Goal: Task Accomplishment & Management: Manage account settings

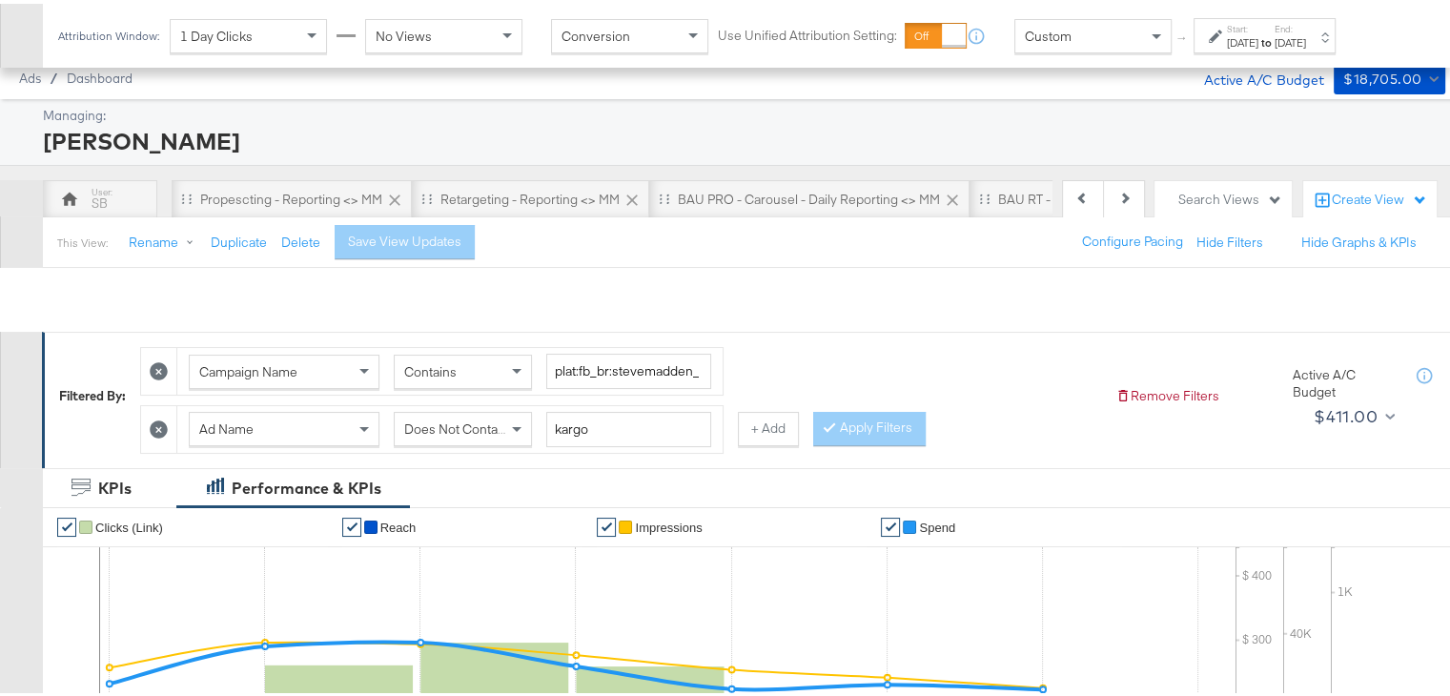
scroll to position [0, 743]
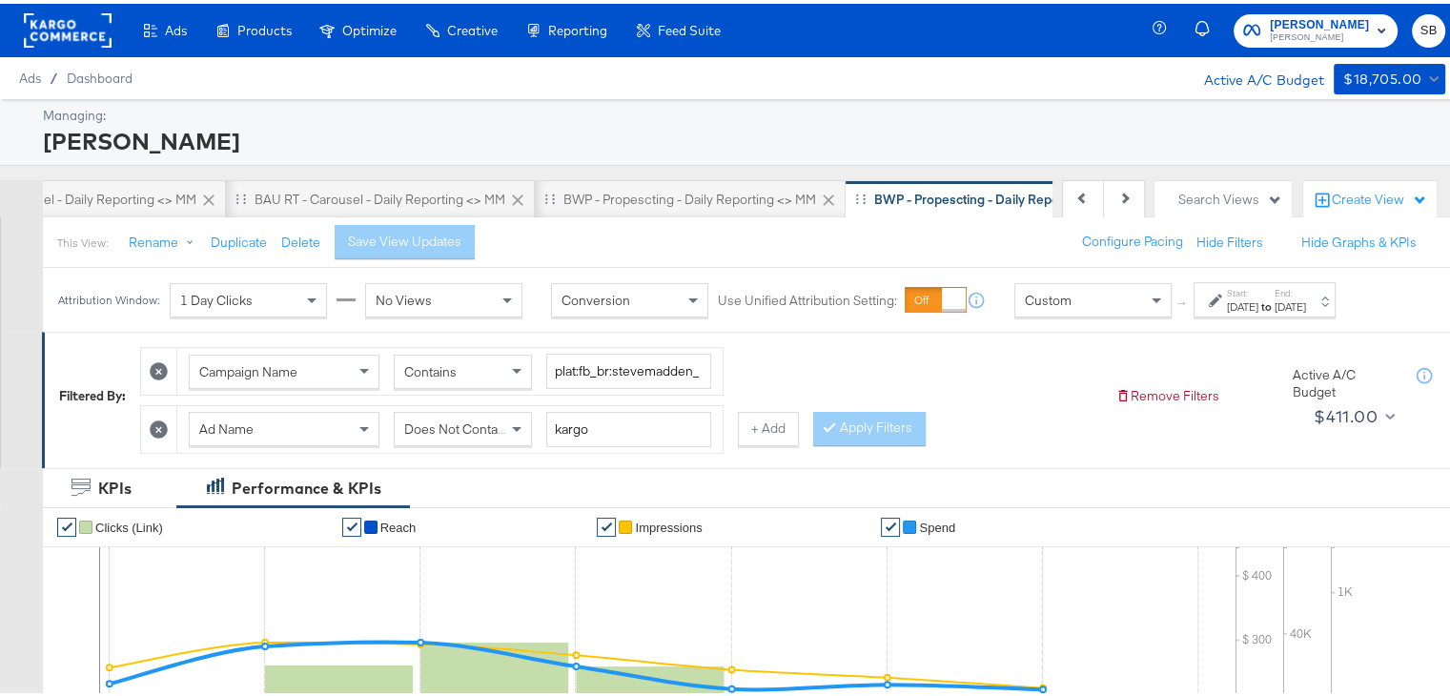
click at [72, 31] on rect at bounding box center [68, 27] width 88 height 34
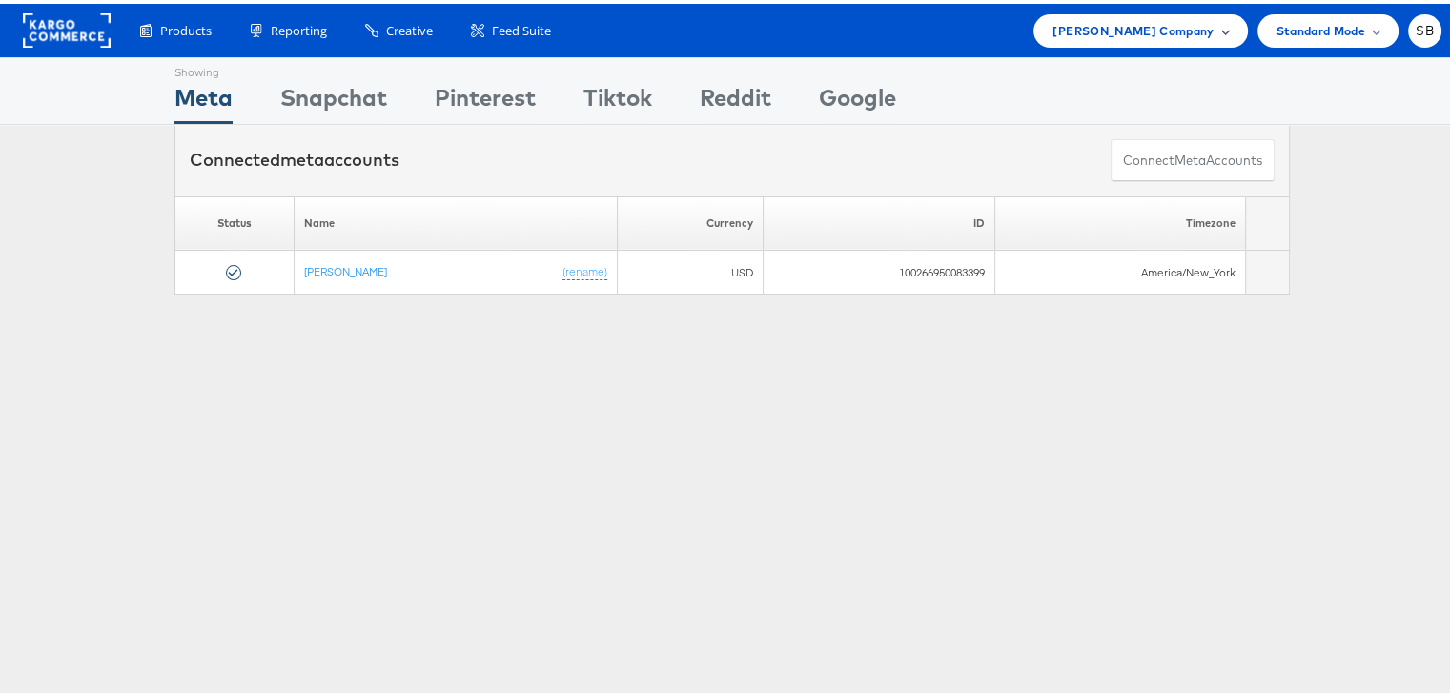
click at [1151, 25] on span "Steve Madden Company" at bounding box center [1132, 27] width 161 height 20
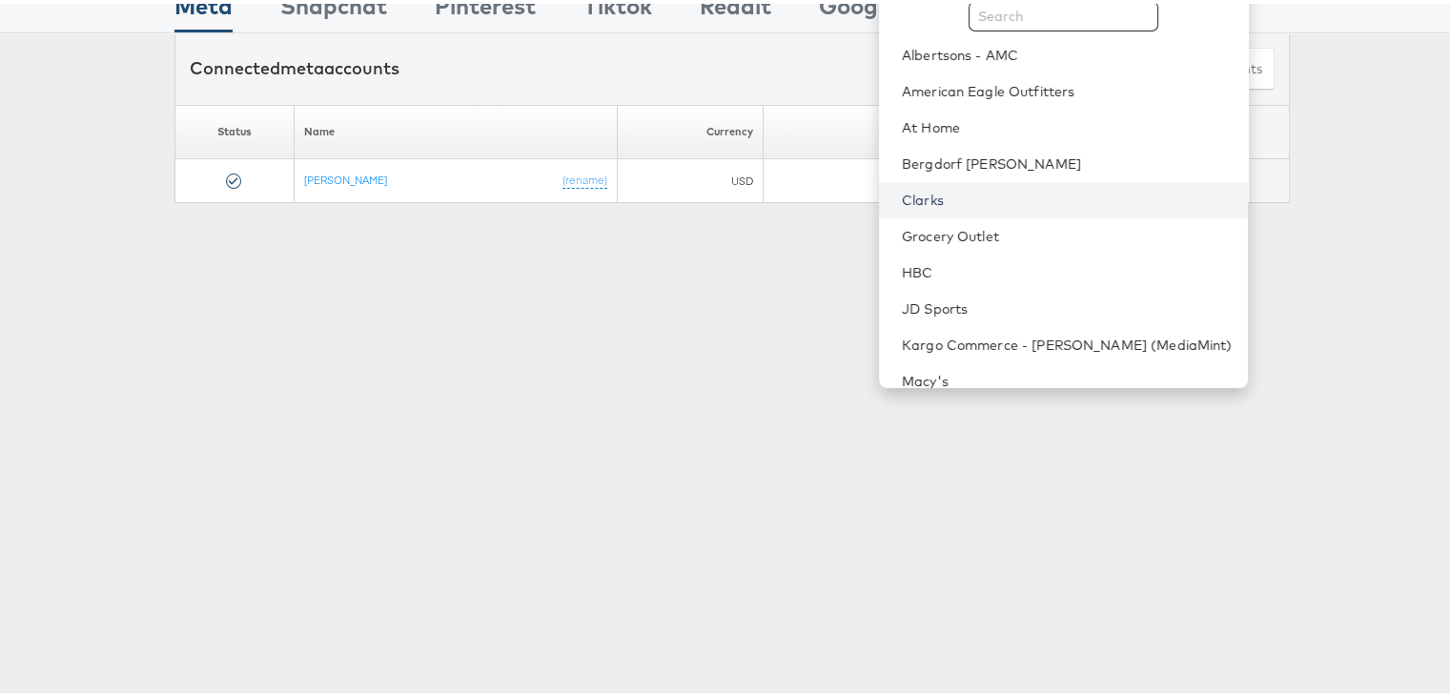
click at [985, 193] on link "Clarks" at bounding box center [1067, 196] width 331 height 19
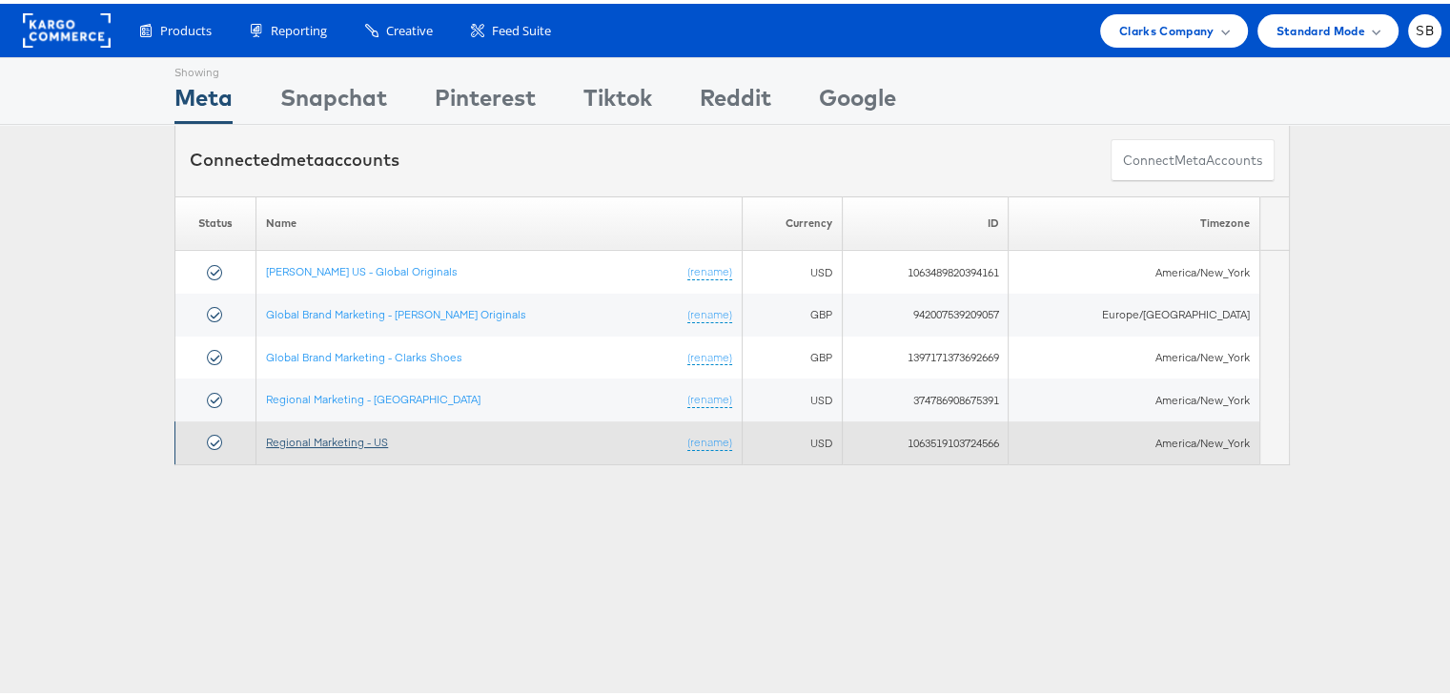
click at [334, 431] on link "Regional Marketing - US" at bounding box center [327, 438] width 122 height 14
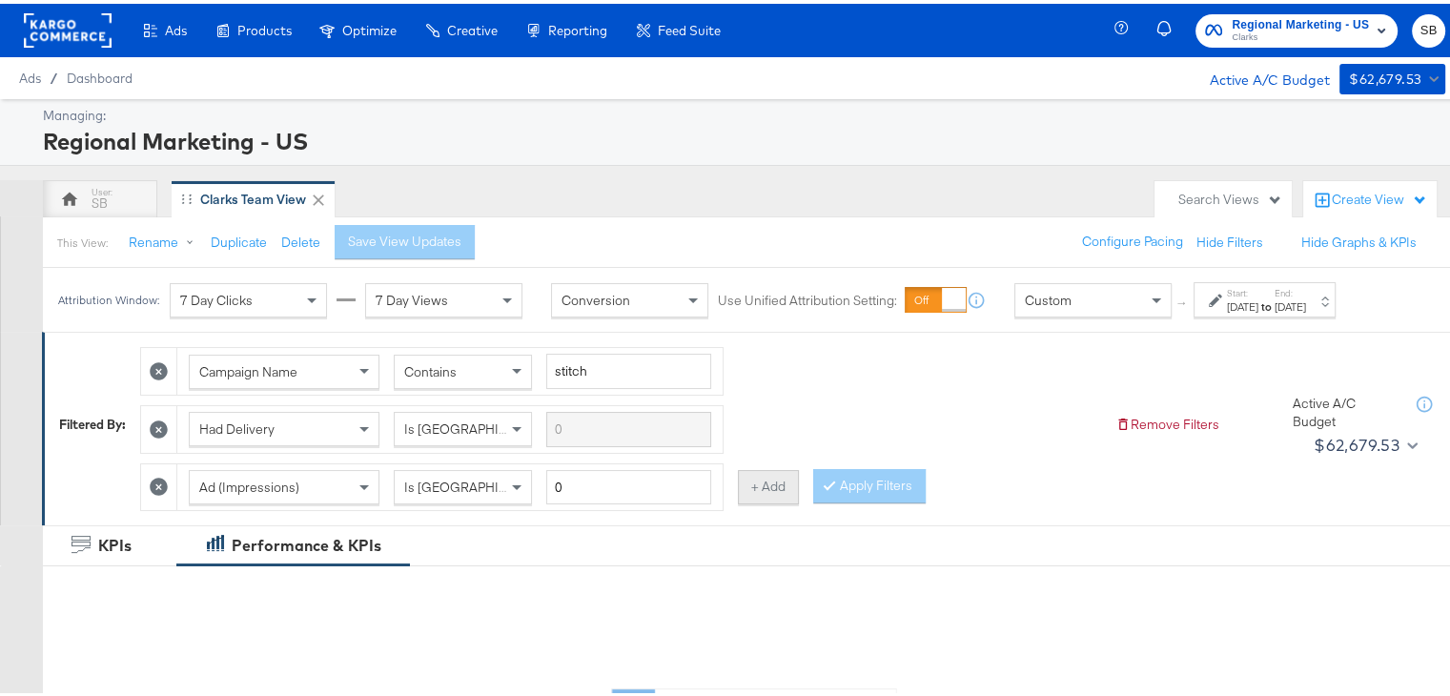
scroll to position [38, 0]
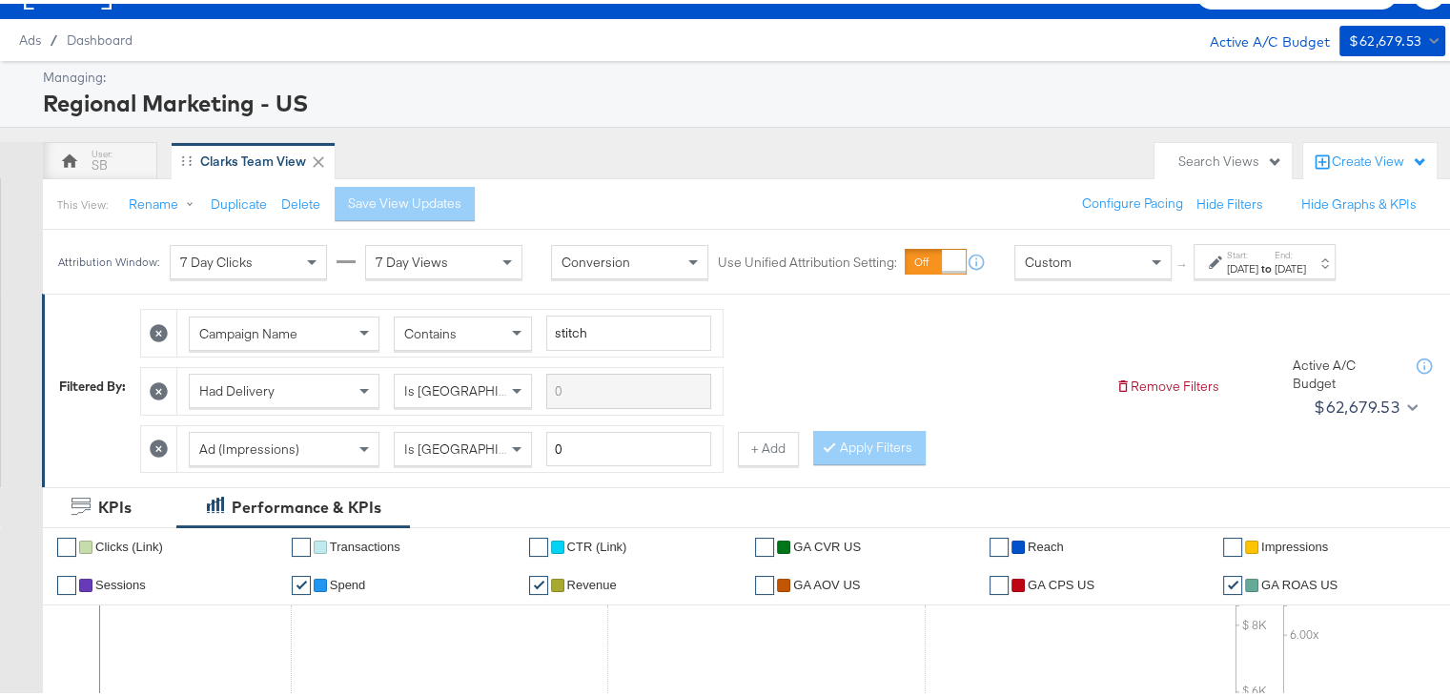
click at [1250, 267] on div "[DATE]" at bounding box center [1242, 264] width 31 height 15
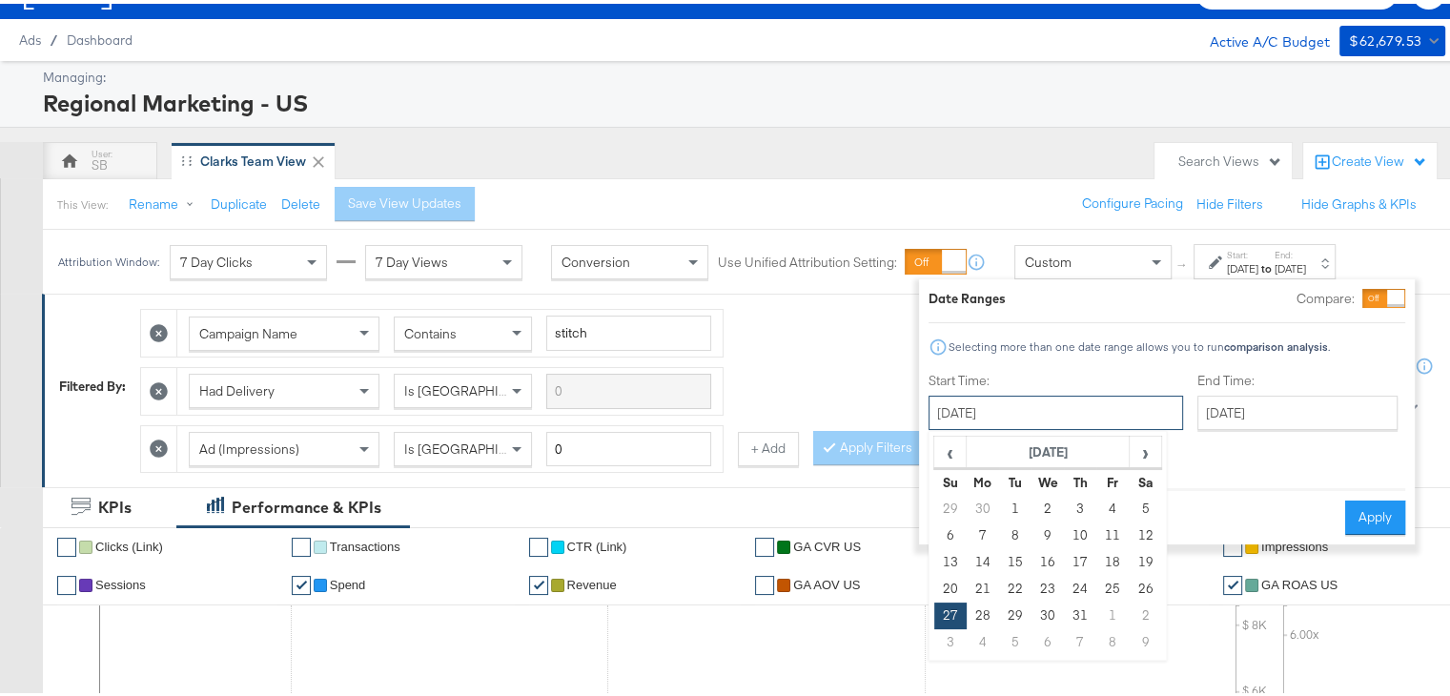
click at [993, 409] on input "July 27th 2025" at bounding box center [1055, 409] width 254 height 34
click at [1140, 437] on span "›" at bounding box center [1145, 448] width 30 height 29
click at [942, 579] on td "17" at bounding box center [950, 585] width 32 height 27
type input "August 17th 2025"
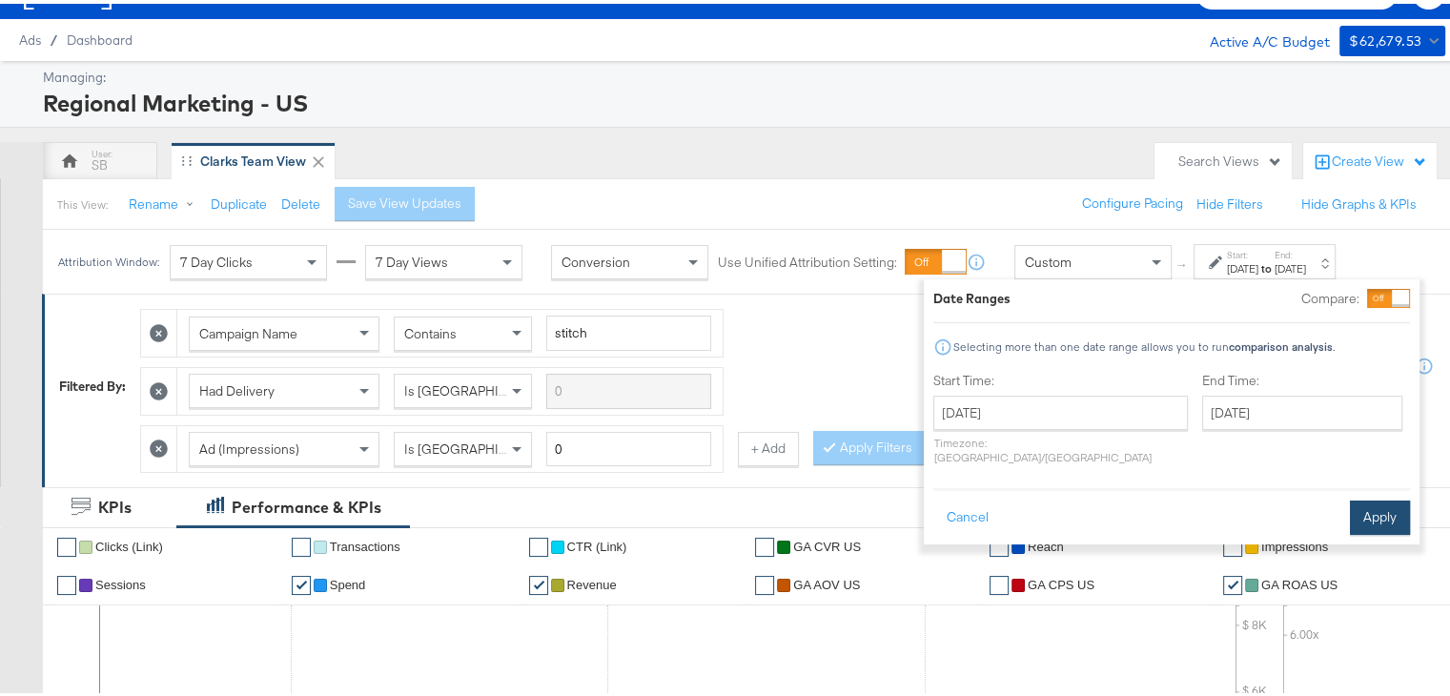
click at [1366, 497] on button "Apply" at bounding box center [1380, 514] width 60 height 34
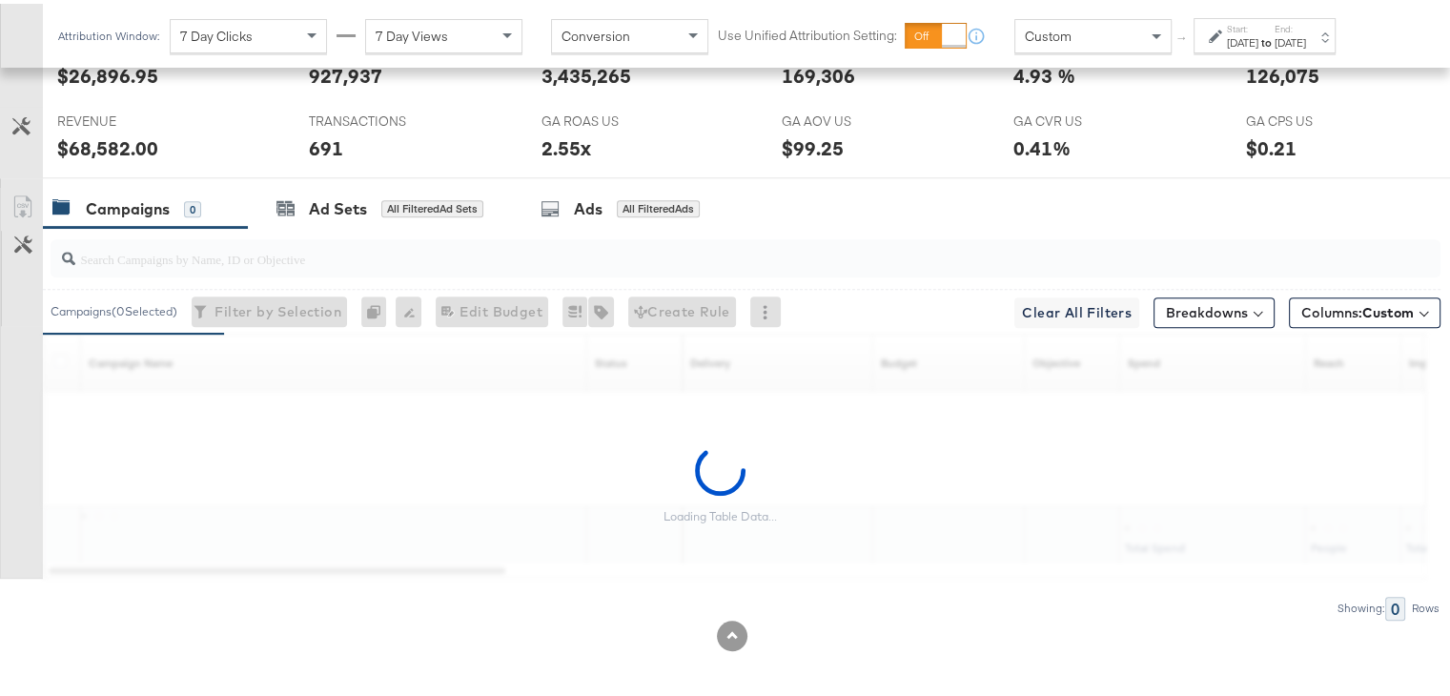
scroll to position [945, 0]
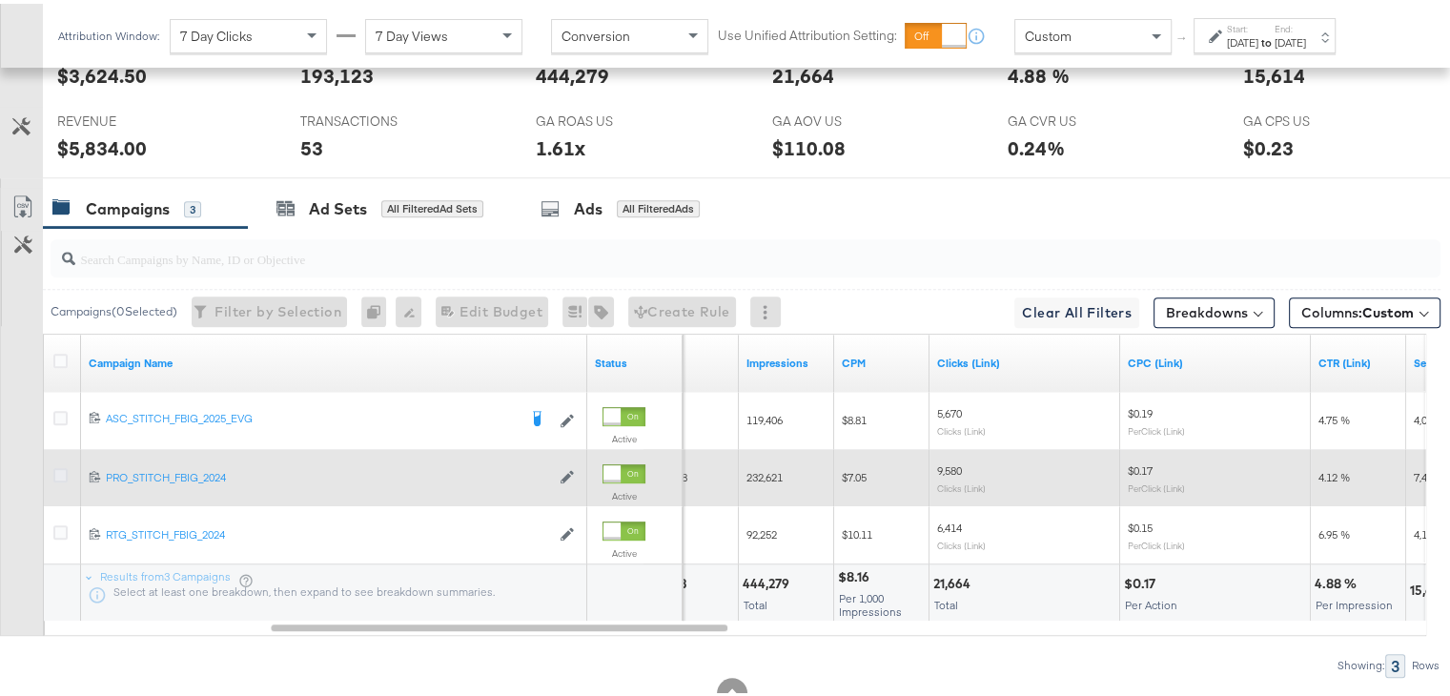
click at [62, 464] on icon at bounding box center [60, 471] width 14 height 14
click at [0, 0] on input "checkbox" at bounding box center [0, 0] width 0 height 0
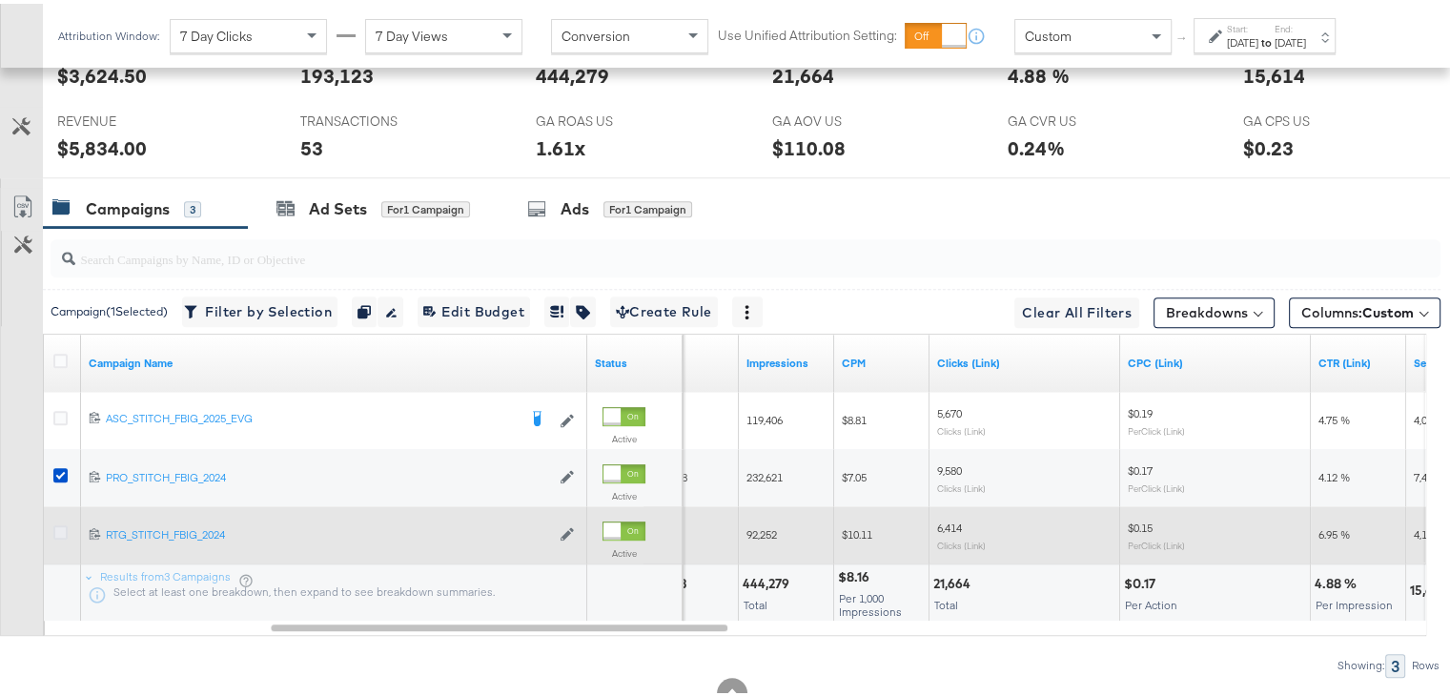
click at [61, 523] on icon at bounding box center [60, 528] width 14 height 14
click at [0, 0] on input "checkbox" at bounding box center [0, 0] width 0 height 0
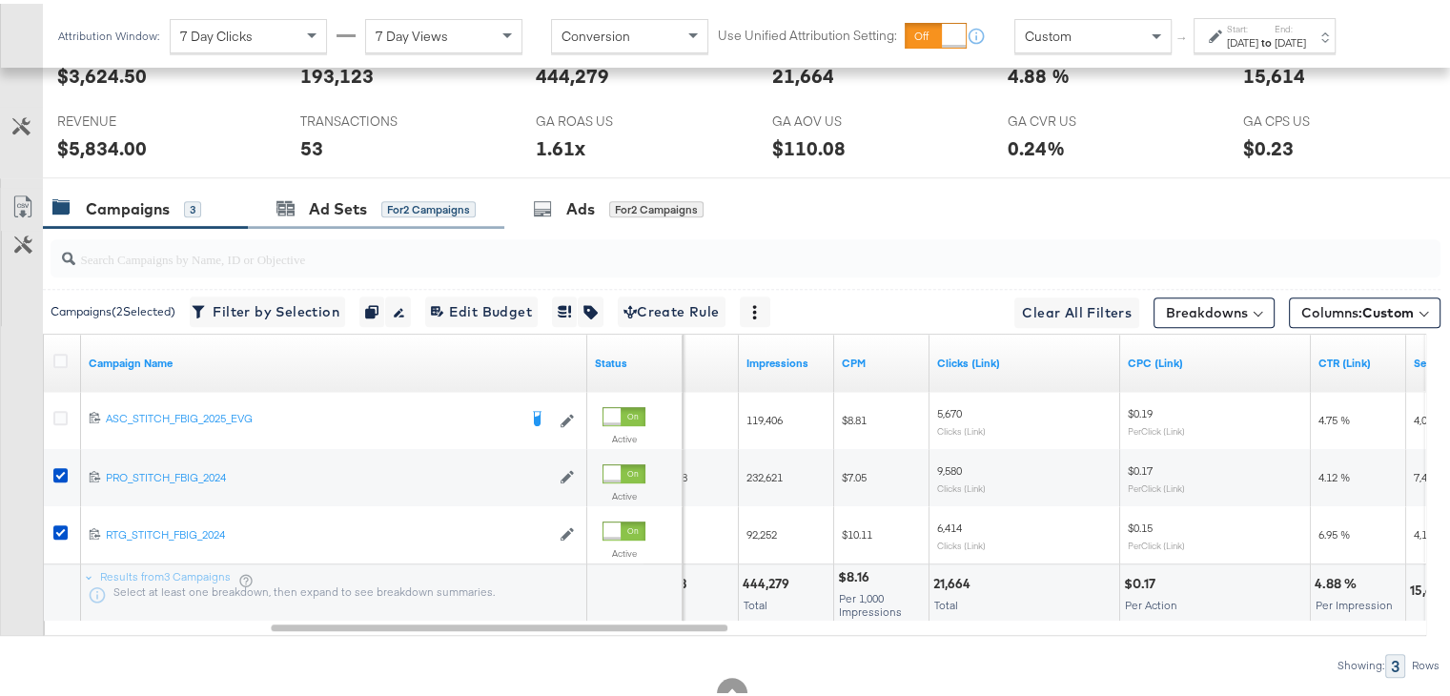
click at [348, 213] on div "Ad Sets for 2 Campaigns" at bounding box center [376, 205] width 256 height 41
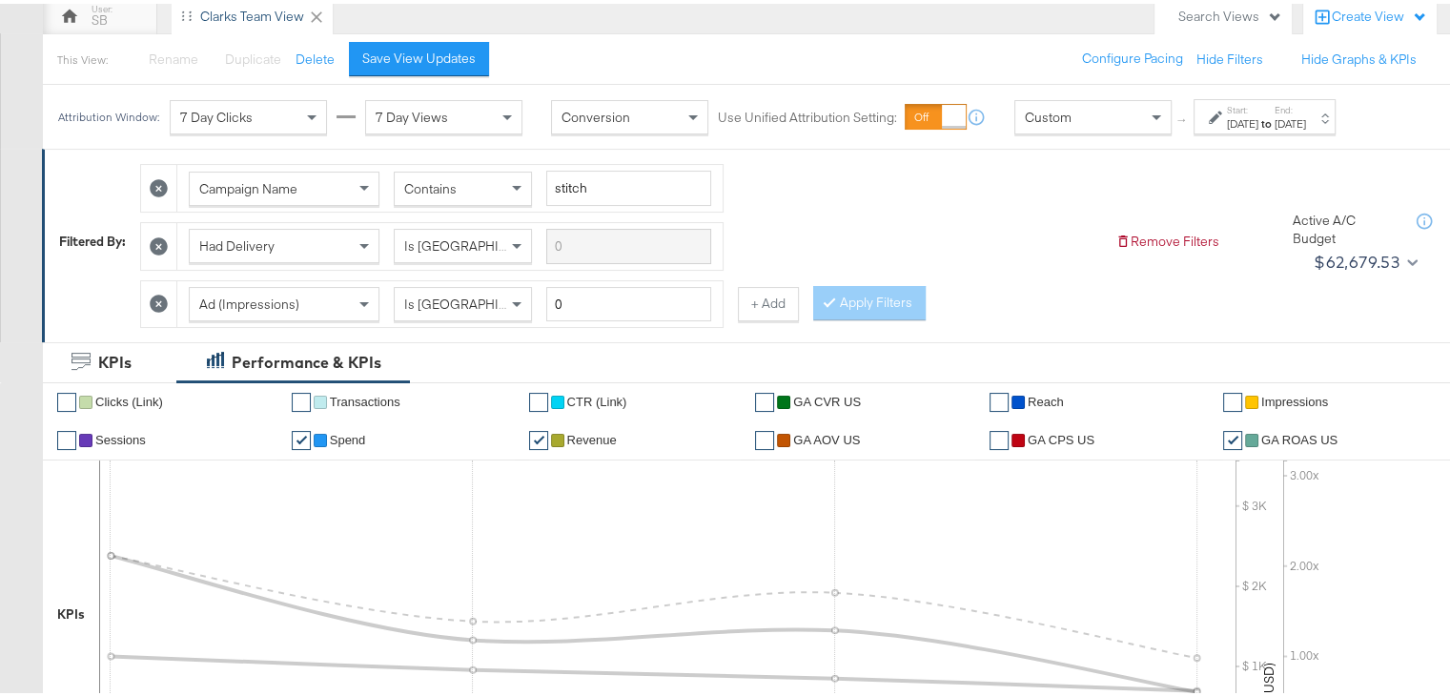
scroll to position [167, 0]
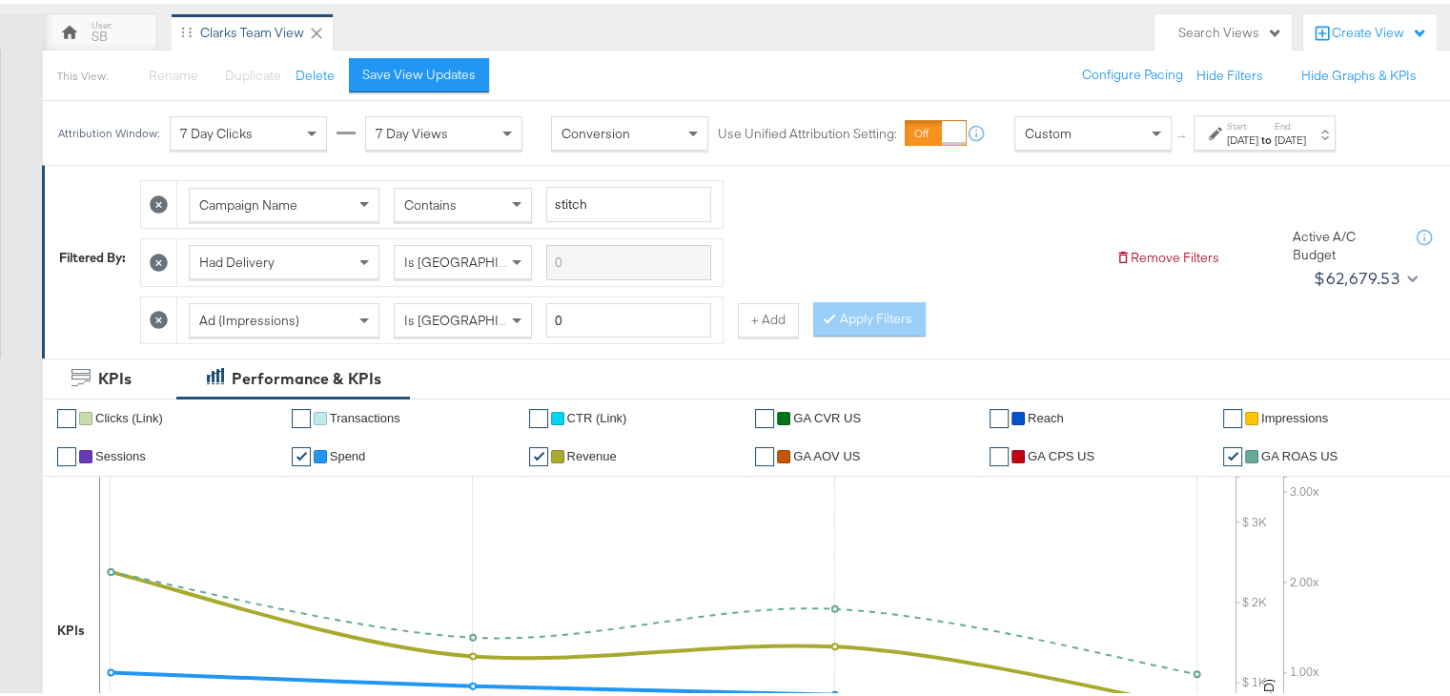
click at [1274, 139] on strong "to" at bounding box center [1266, 136] width 16 height 14
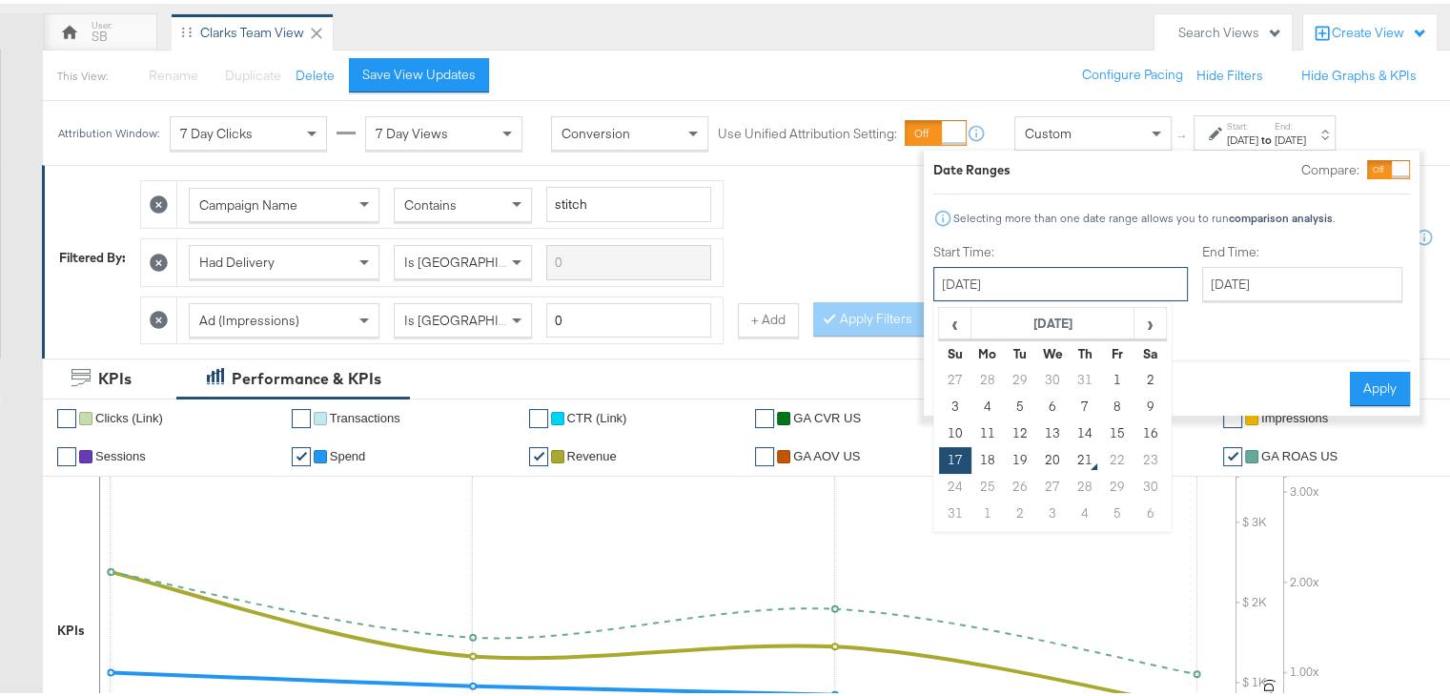
click at [1081, 271] on input "[DATE]" at bounding box center [1060, 280] width 254 height 34
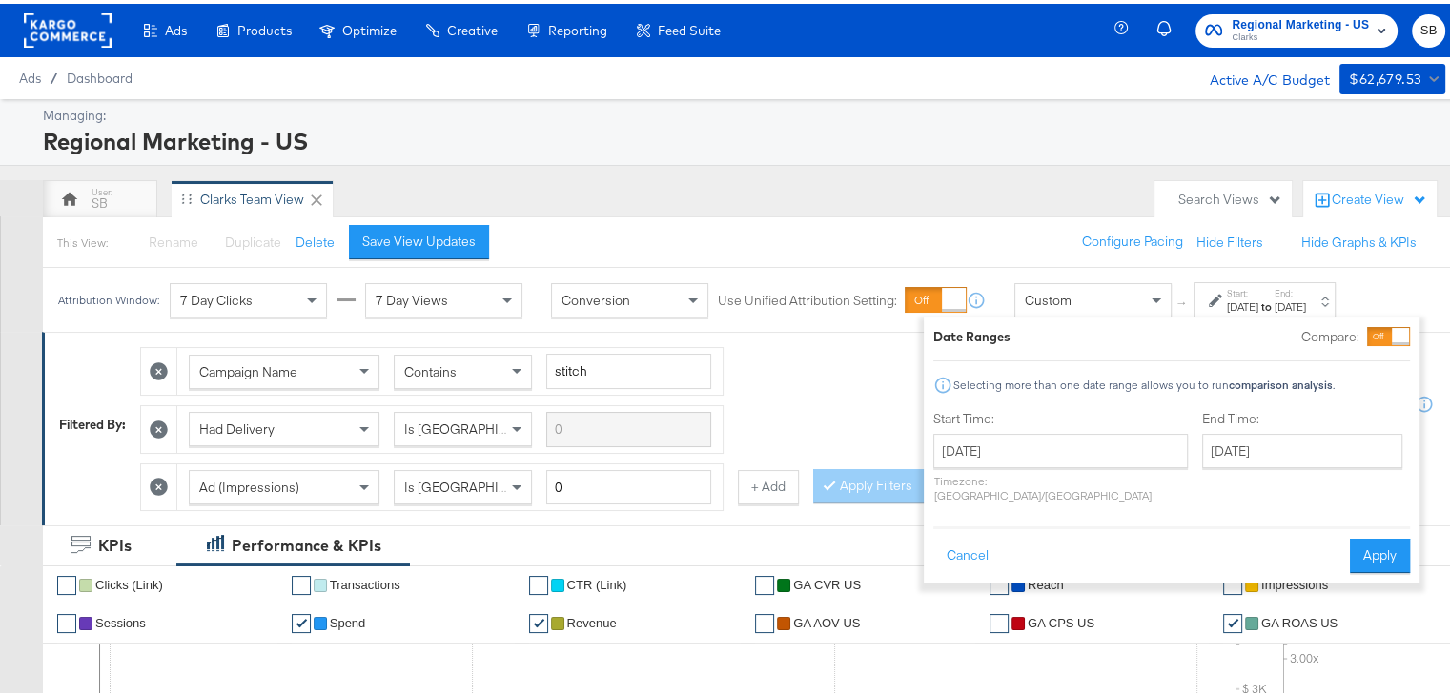
click at [660, 122] on div "Regional Marketing - US" at bounding box center [741, 137] width 1397 height 32
click at [1277, 35] on span "Clarks" at bounding box center [1299, 34] width 137 height 15
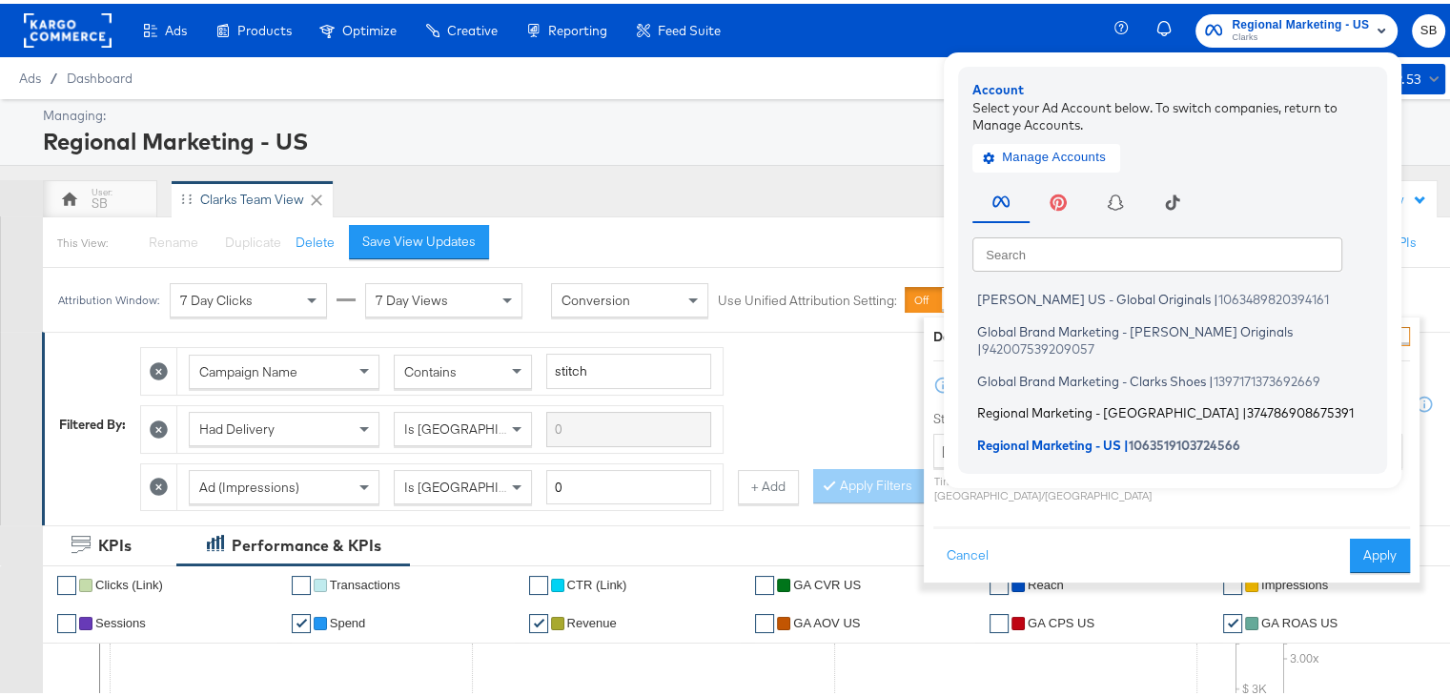
click at [1030, 401] on span "Regional Marketing - [GEOGRAPHIC_DATA]" at bounding box center [1108, 408] width 262 height 15
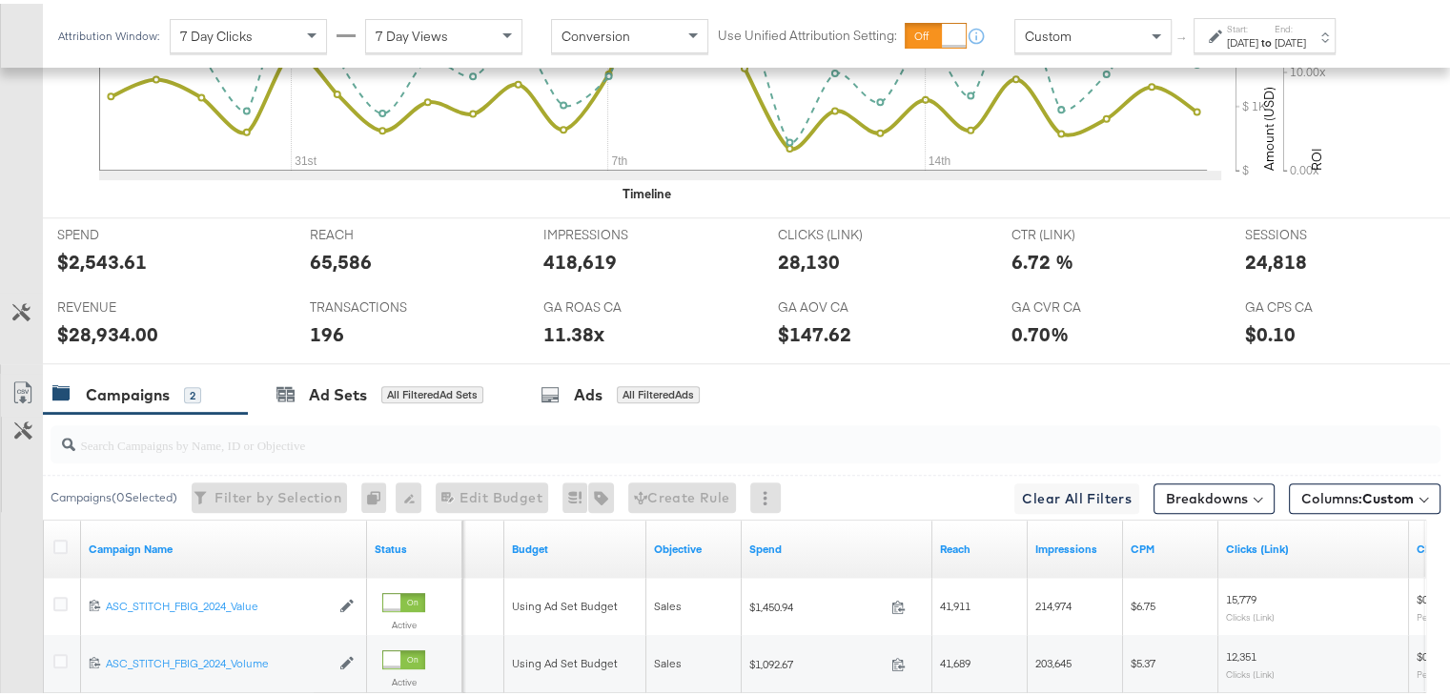
scroll to position [945, 0]
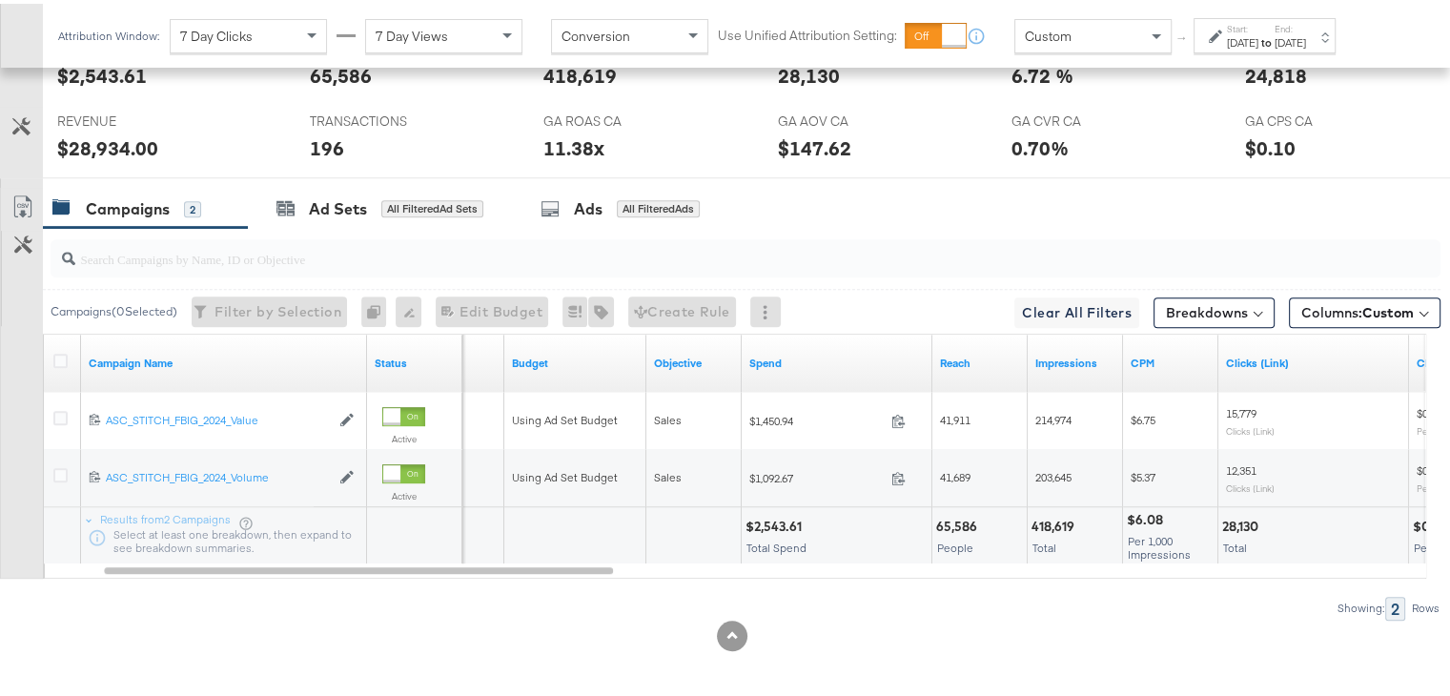
click at [1258, 46] on div "[DATE]" at bounding box center [1242, 38] width 31 height 15
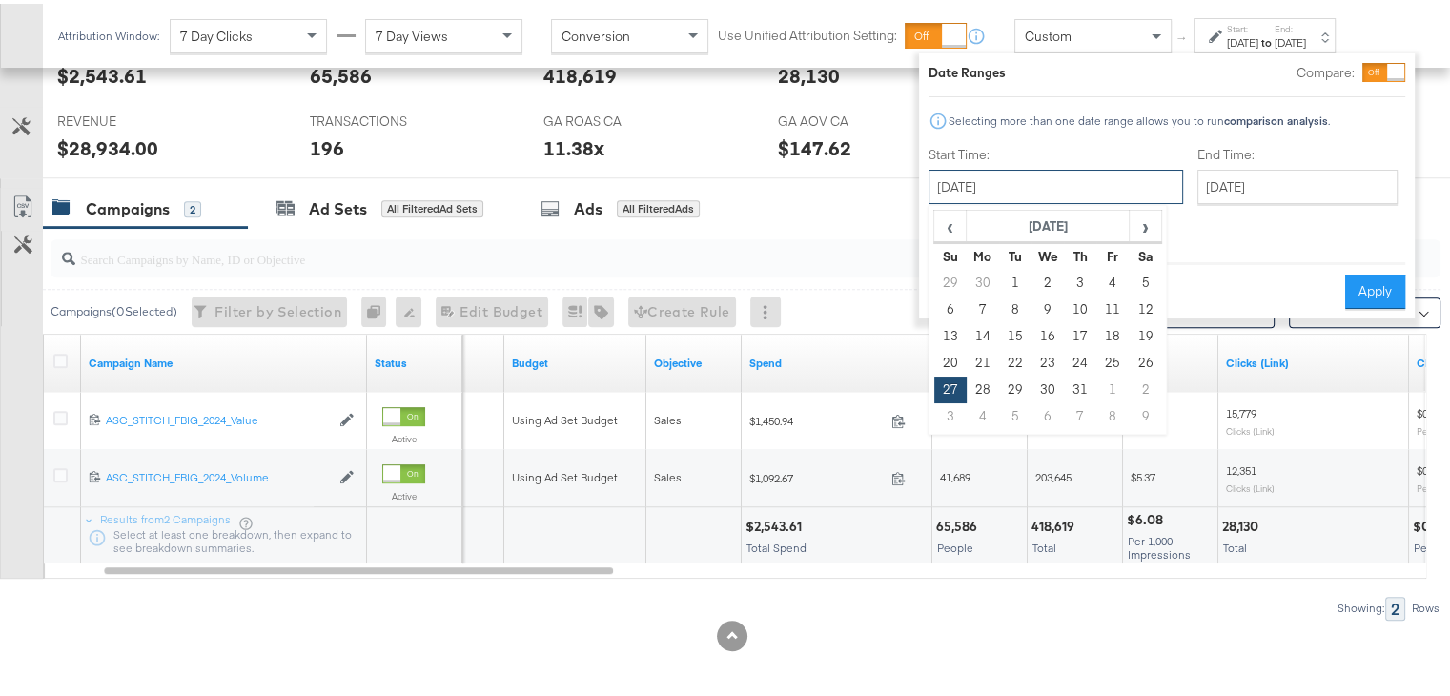
click at [1022, 195] on input "[DATE]" at bounding box center [1055, 183] width 254 height 34
click at [1150, 218] on span "›" at bounding box center [1145, 222] width 30 height 29
click at [942, 359] on td "17" at bounding box center [950, 359] width 32 height 27
type input "[DATE]"
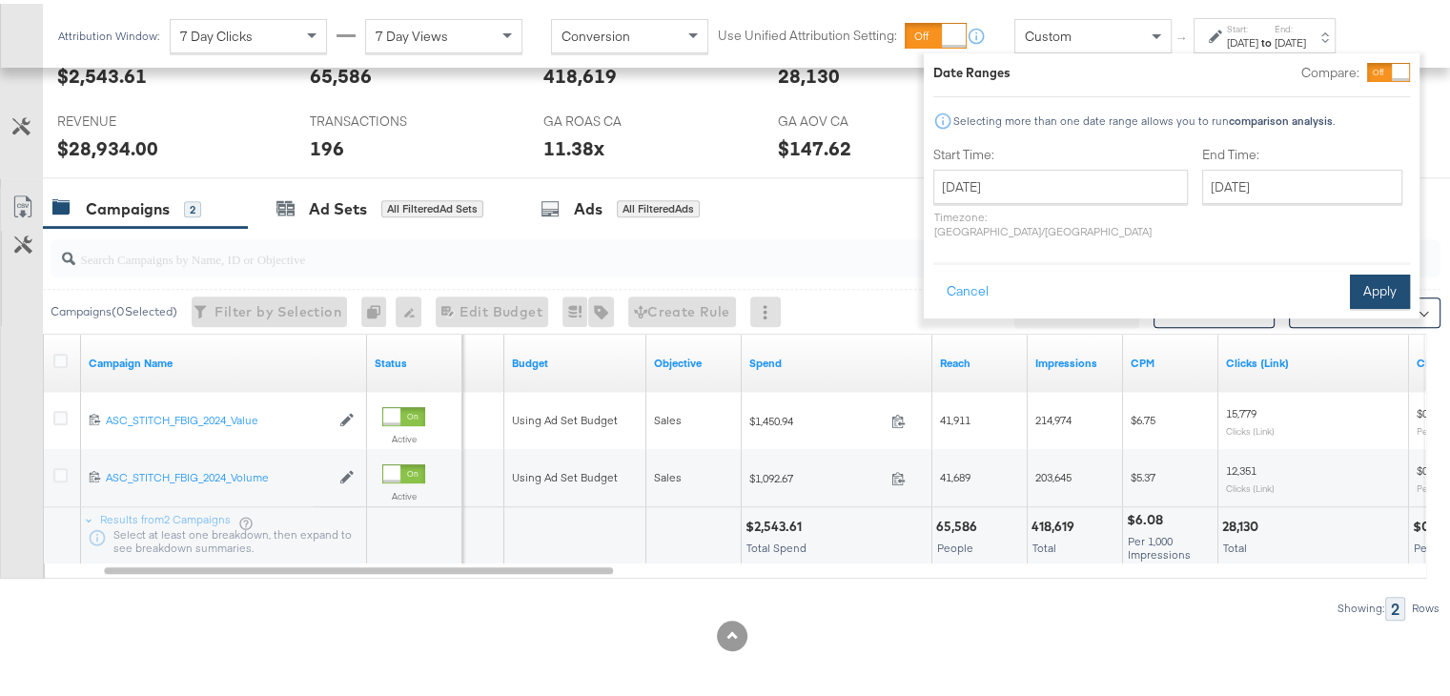
click at [1392, 272] on button "Apply" at bounding box center [1380, 288] width 60 height 34
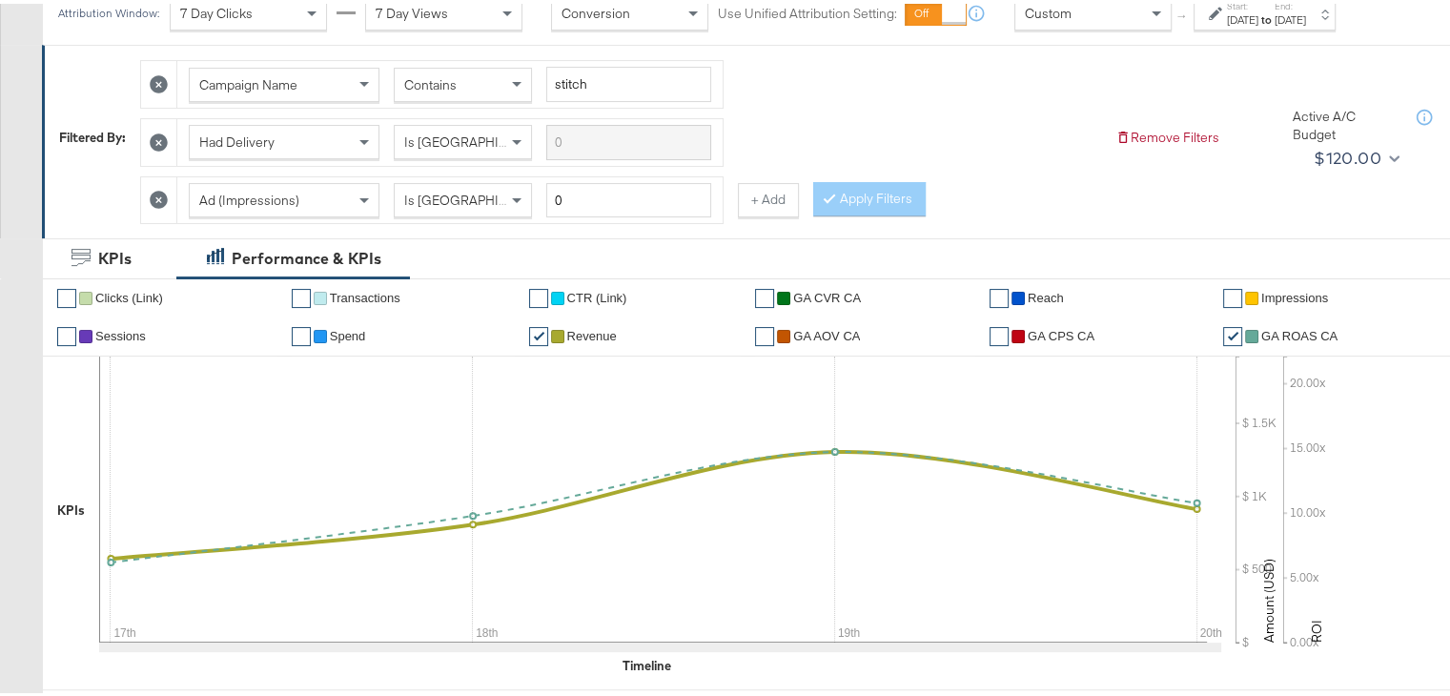
scroll to position [0, 0]
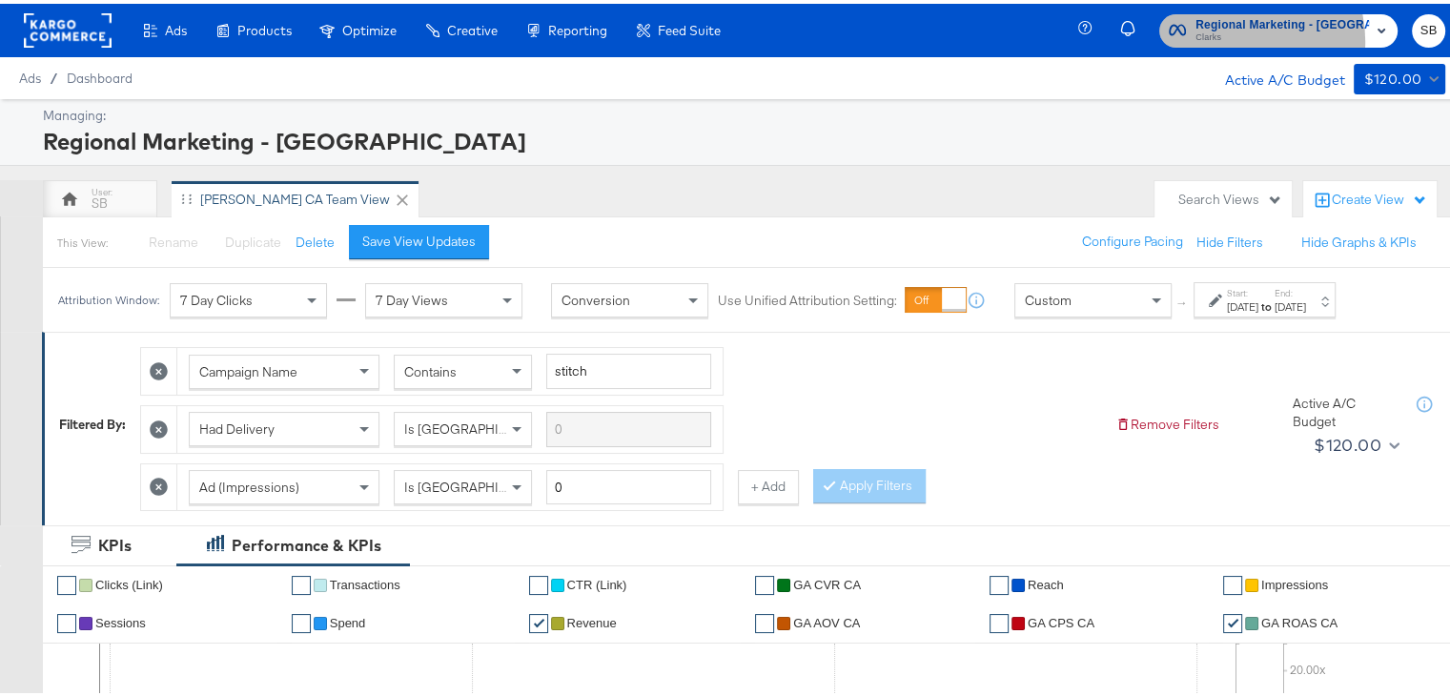
click at [1256, 37] on span "Clarks" at bounding box center [1281, 34] width 173 height 15
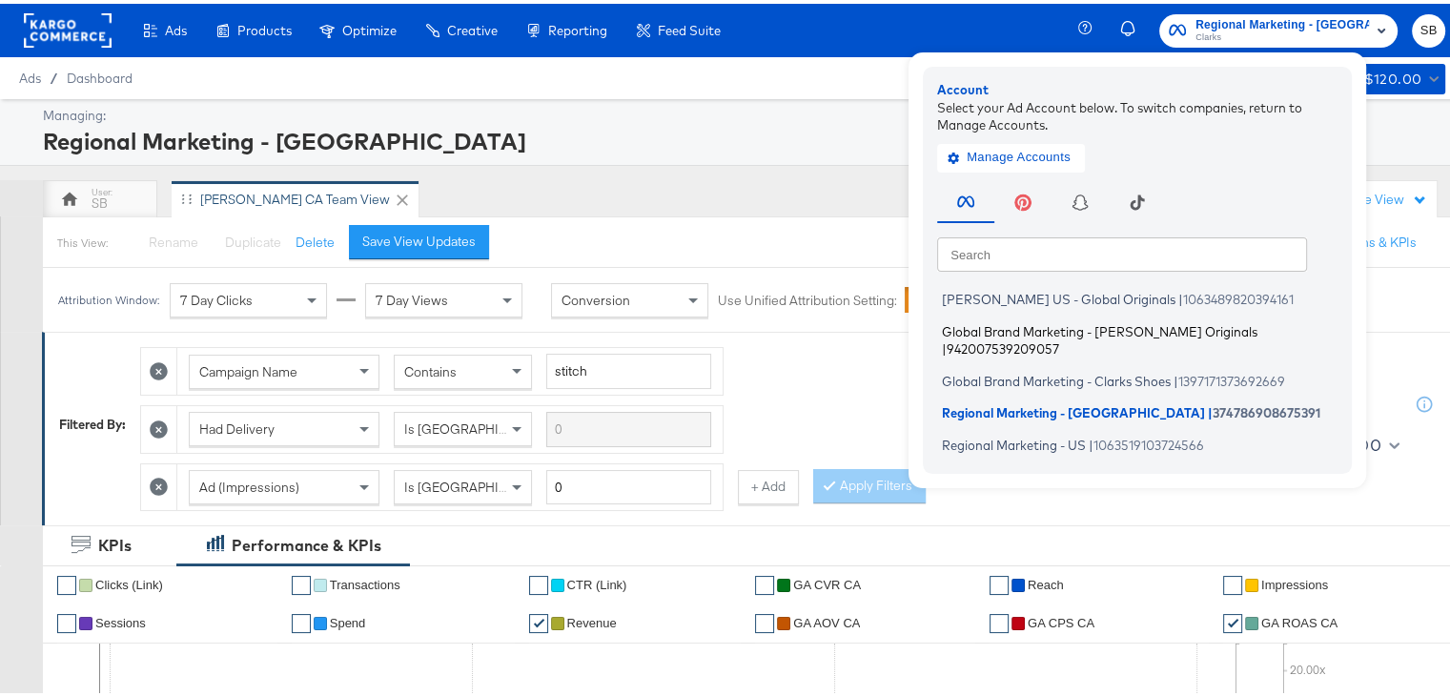
click at [1072, 322] on span "Global Brand Marketing - [PERSON_NAME] Originals" at bounding box center [1099, 326] width 315 height 15
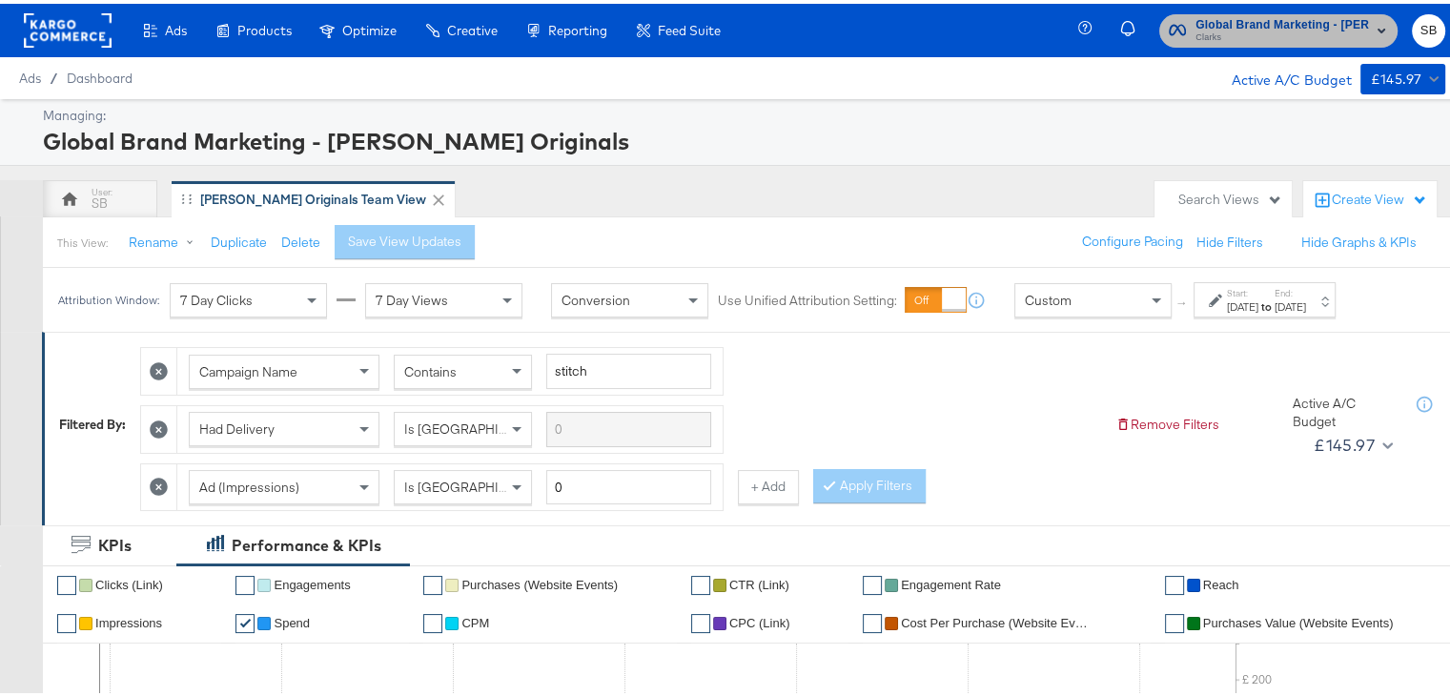
click at [1277, 11] on span "Global Brand Marketing - [PERSON_NAME] Originals" at bounding box center [1281, 21] width 173 height 20
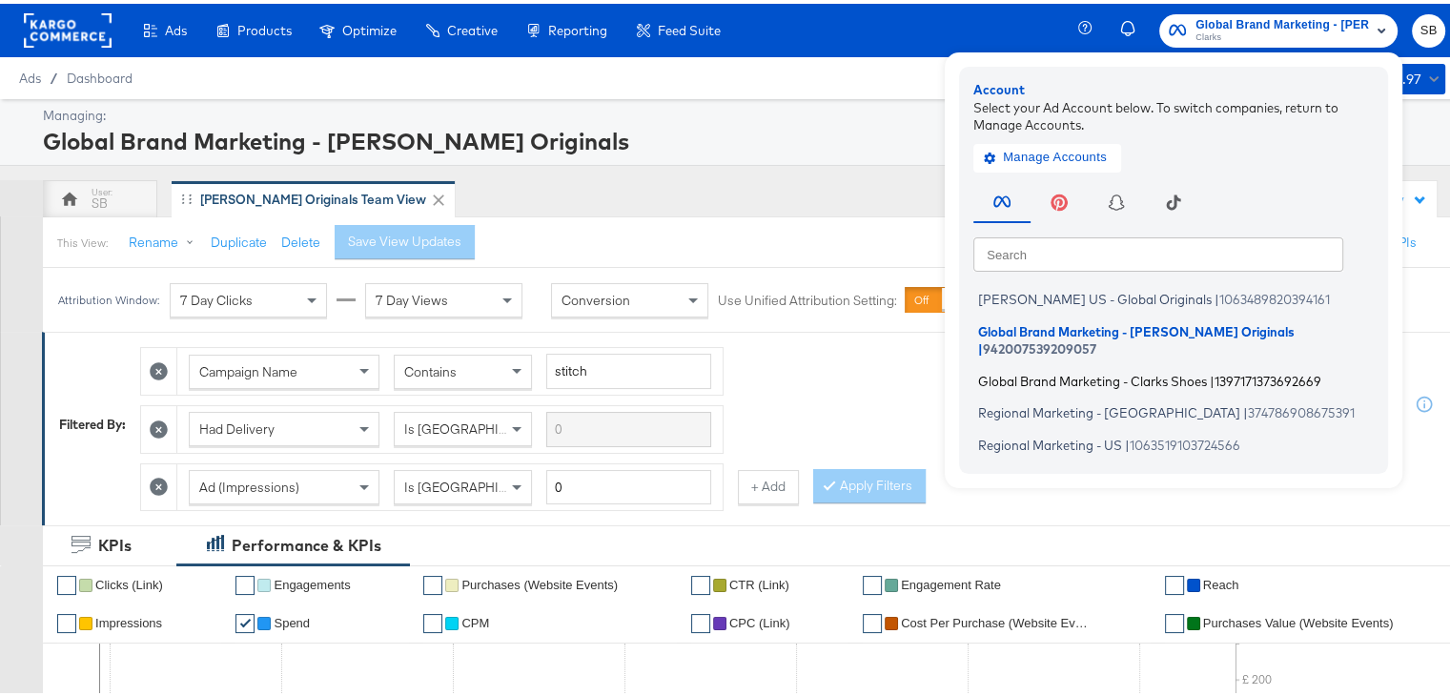
click at [1064, 369] on span "Global Brand Marketing - Clarks Shoes" at bounding box center [1092, 376] width 229 height 15
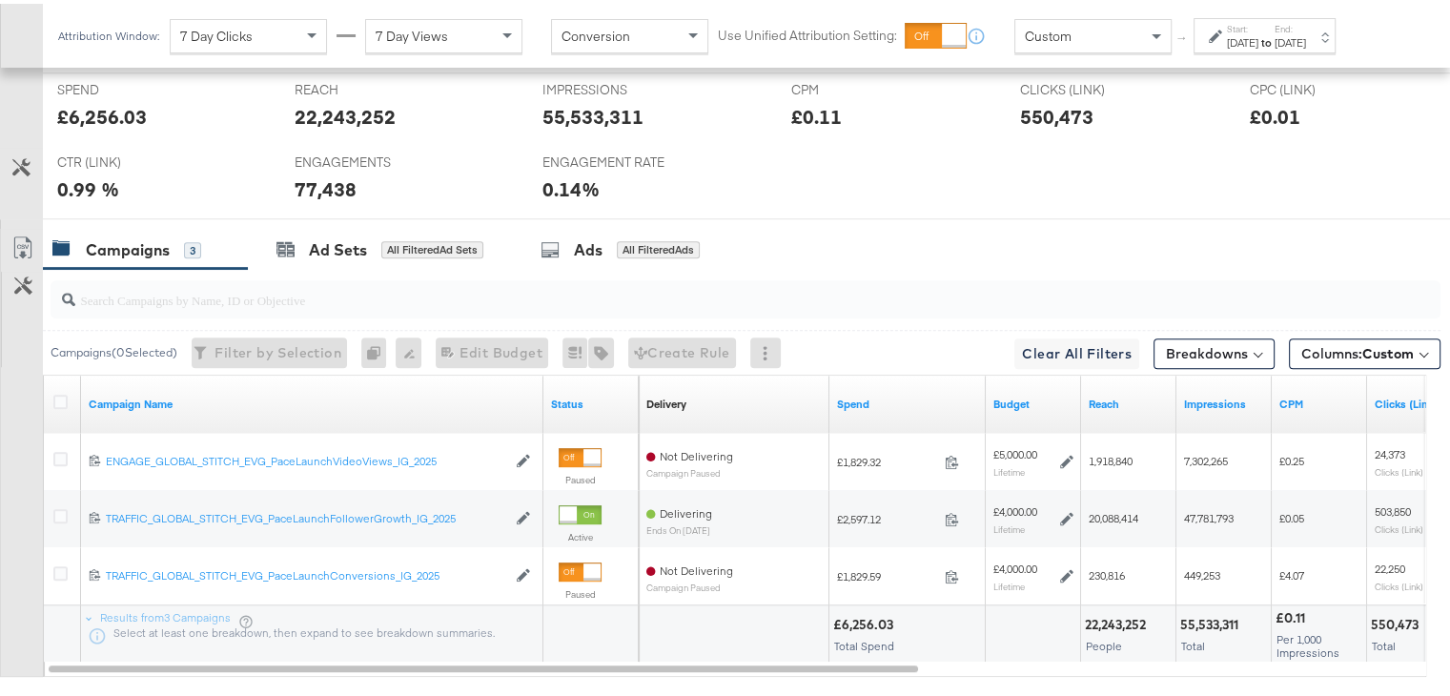
scroll to position [919, 0]
